Goal: Information Seeking & Learning: Understand process/instructions

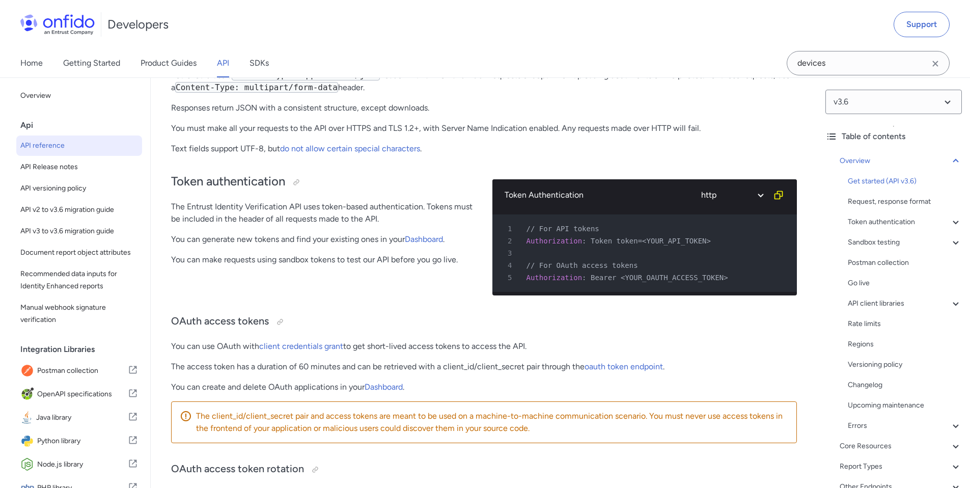
scroll to position [252, 0]
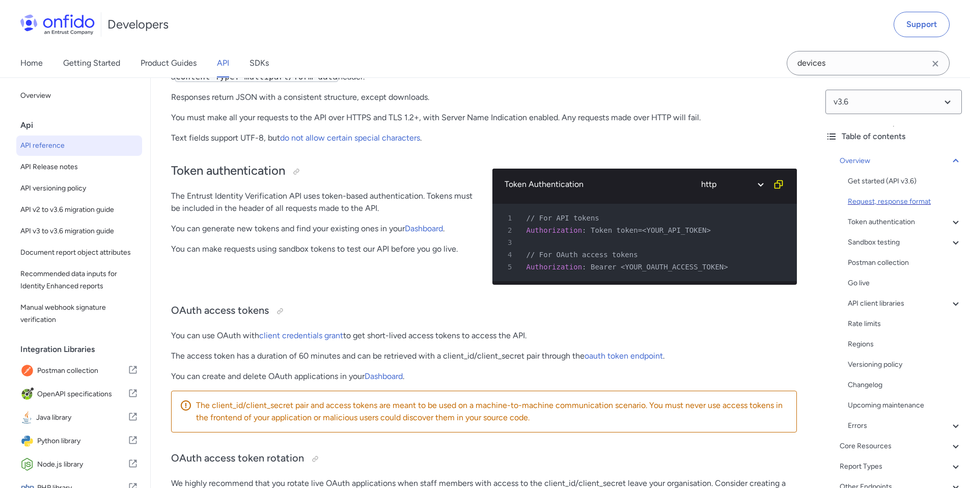
click at [905, 201] on div "Request, response format" at bounding box center [905, 201] width 114 height 12
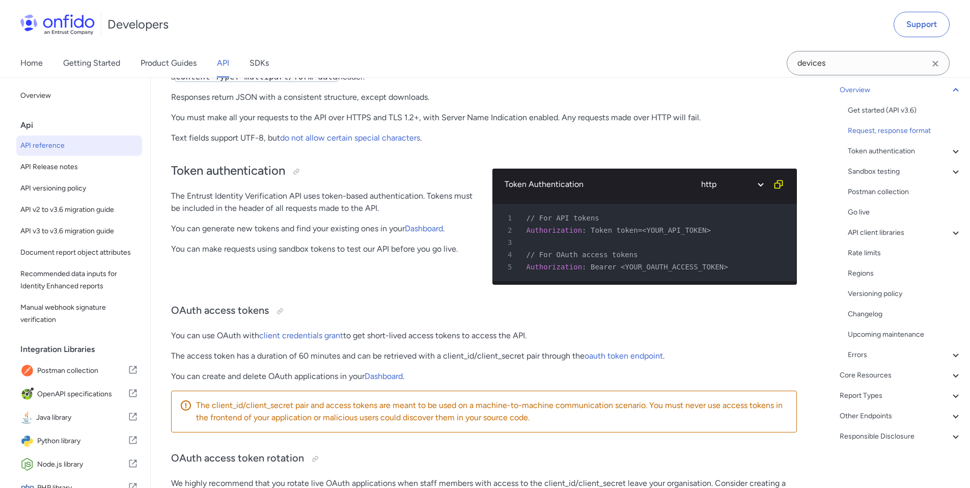
scroll to position [74, 0]
click at [902, 372] on div "Core Resources" at bounding box center [900, 371] width 122 height 12
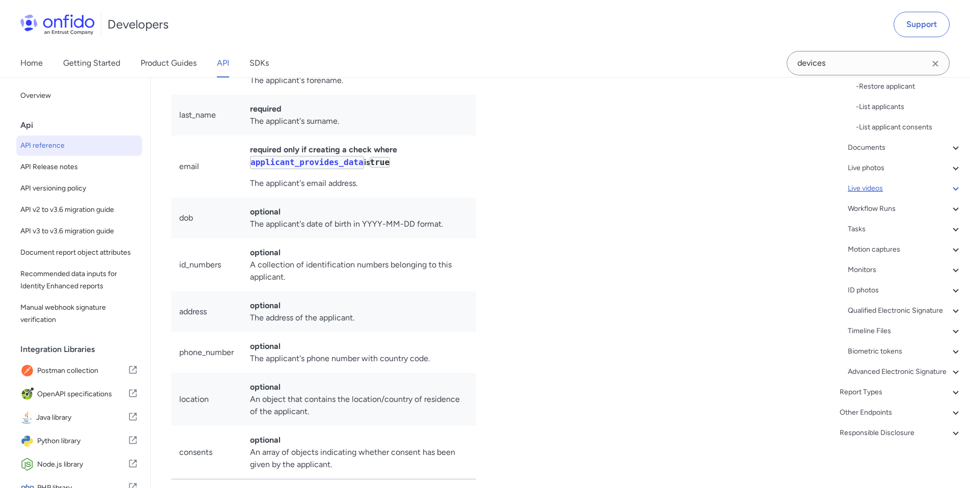
scroll to position [376, 0]
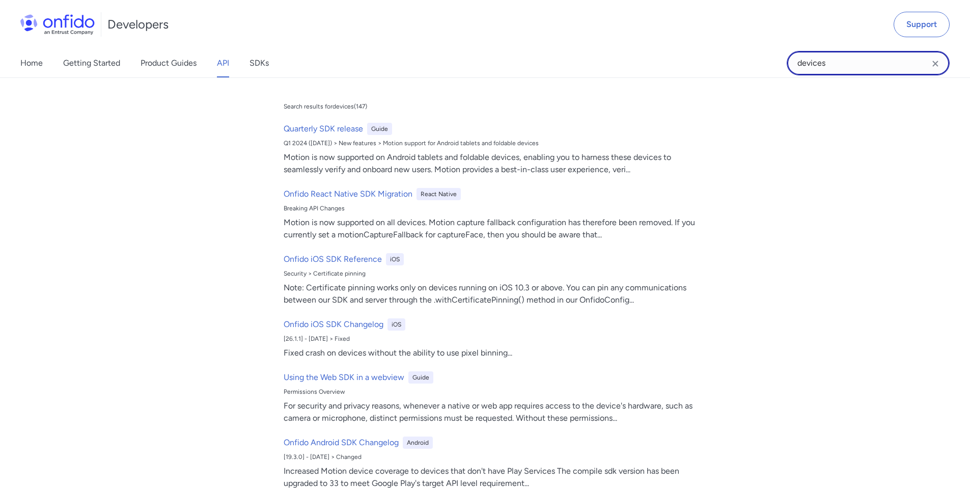
click at [847, 73] on input "devices" at bounding box center [867, 63] width 163 height 24
click at [847, 72] on input "devices" at bounding box center [867, 63] width 163 height 24
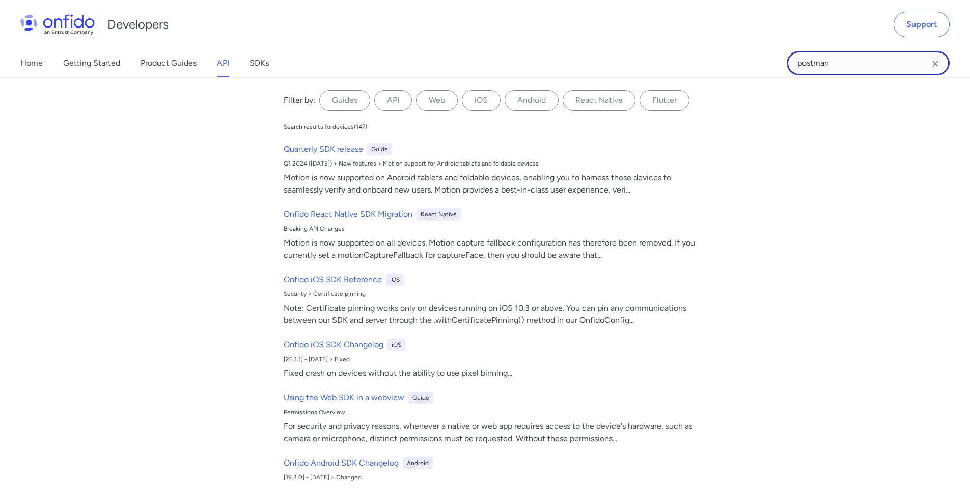
type input "postman"
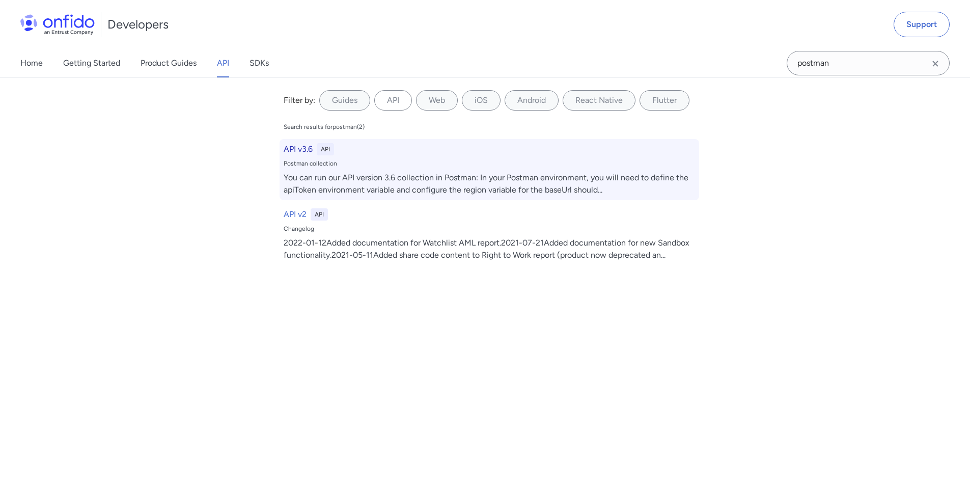
click at [346, 157] on div "API v3.6 API Postman collection You can run our API version 3.6 collection in P…" at bounding box center [488, 169] width 419 height 61
click at [372, 175] on div "You can run our API version 3.6 collection in Postman: In your Postman environm…" at bounding box center [489, 184] width 411 height 24
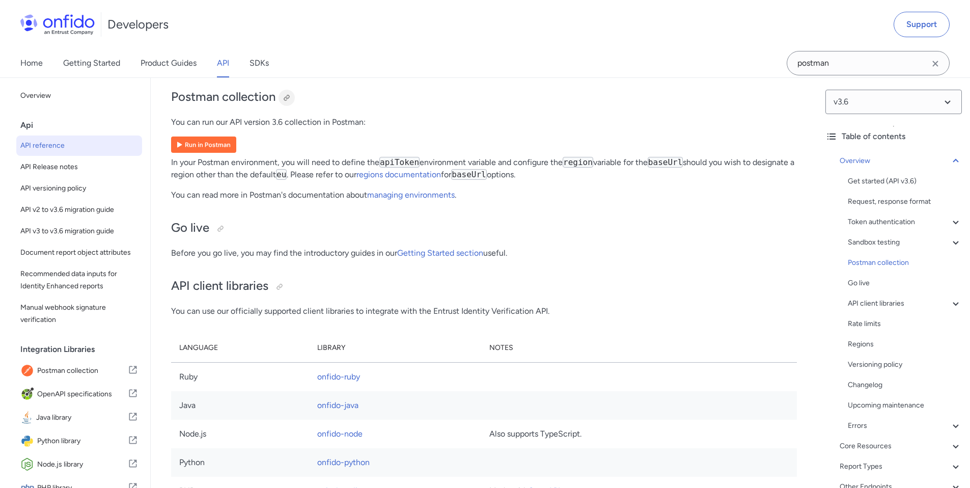
click at [291, 102] on div at bounding box center [287, 98] width 8 height 8
